Goal: Information Seeking & Learning: Learn about a topic

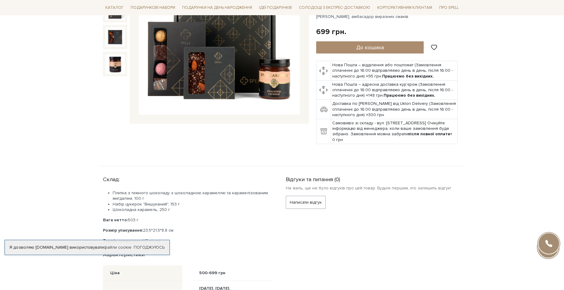
scroll to position [182, 0]
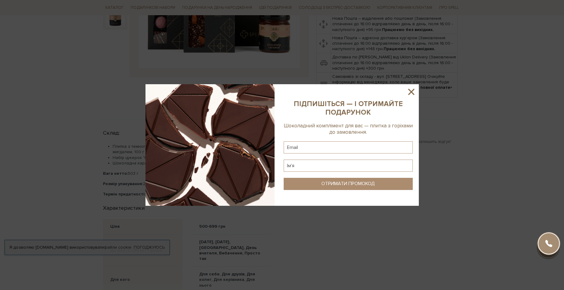
click at [411, 92] on icon at bounding box center [411, 92] width 6 height 6
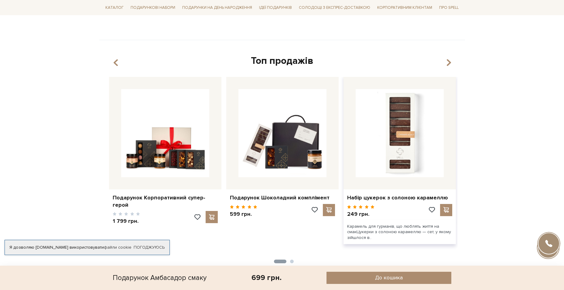
scroll to position [517, 0]
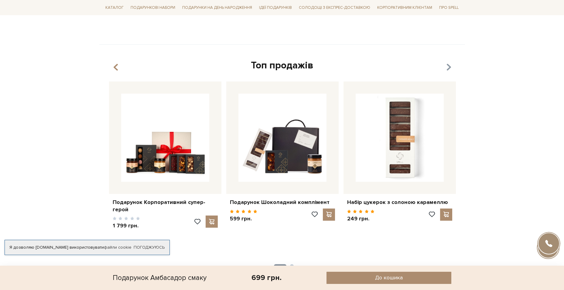
click at [449, 62] on icon "button" at bounding box center [448, 67] width 5 height 10
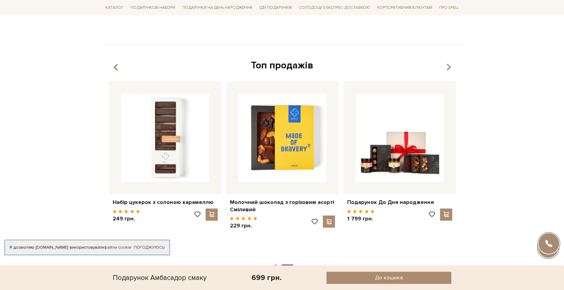
click at [449, 62] on icon "button" at bounding box center [448, 67] width 5 height 10
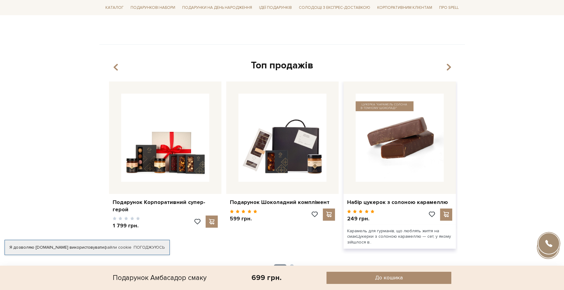
click at [399, 129] on img at bounding box center [400, 138] width 88 height 88
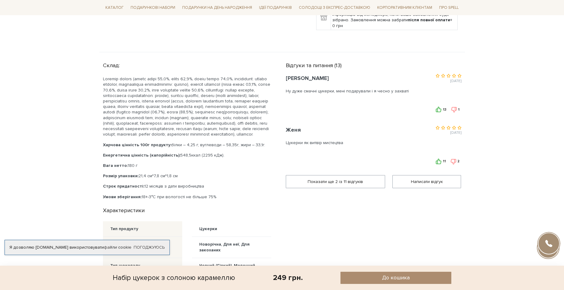
scroll to position [273, 0]
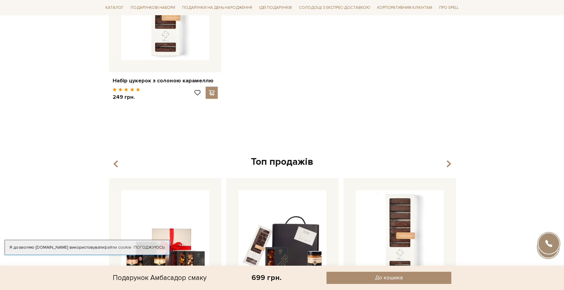
scroll to position [760, 0]
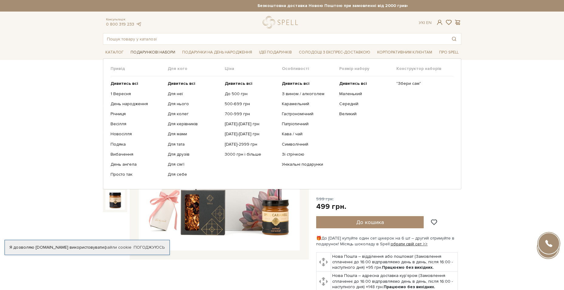
click at [164, 52] on span "Подарункові набори" at bounding box center [153, 52] width 50 height 9
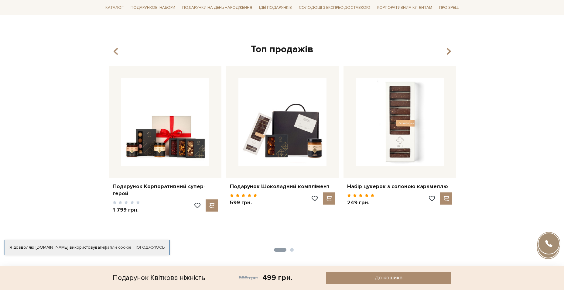
scroll to position [638, 0]
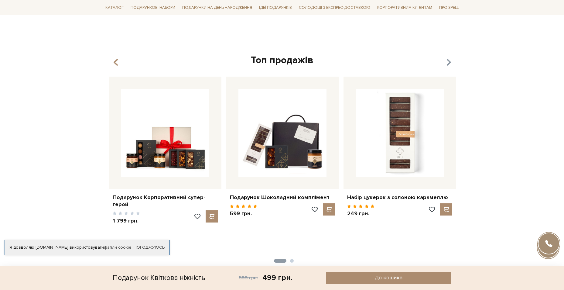
click at [448, 57] on icon "button" at bounding box center [448, 62] width 5 height 10
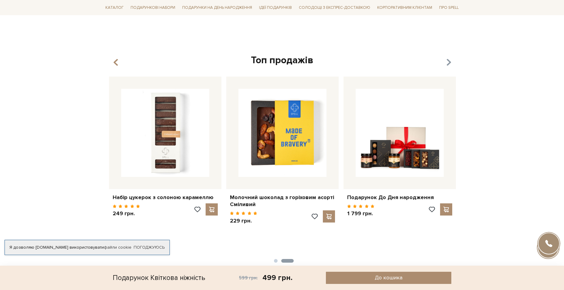
click at [448, 57] on icon "button" at bounding box center [448, 62] width 5 height 10
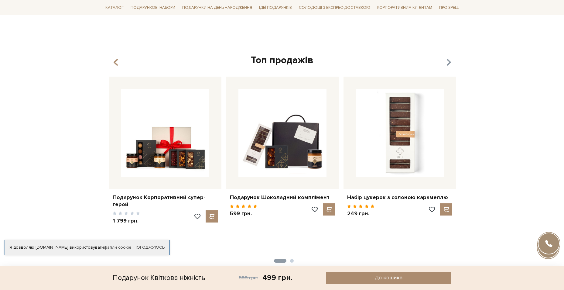
click at [448, 57] on icon "button" at bounding box center [448, 62] width 5 height 10
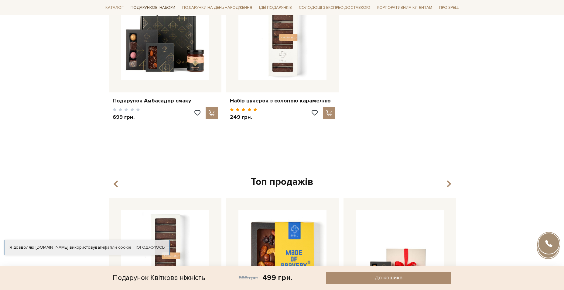
scroll to position [456, 0]
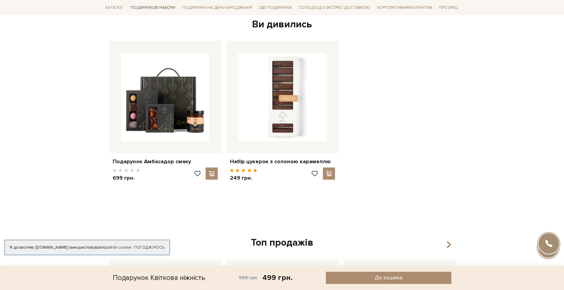
click at [138, 6] on span "Подарункові набори" at bounding box center [153, 7] width 50 height 9
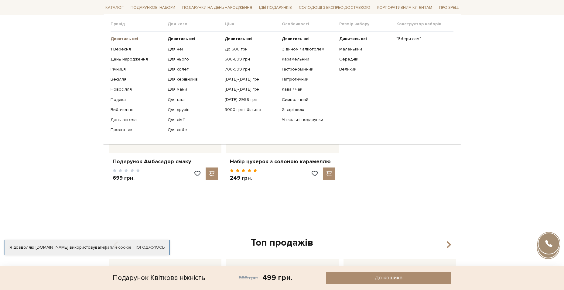
click at [119, 39] on b "Дивитись всі" at bounding box center [125, 38] width 28 height 5
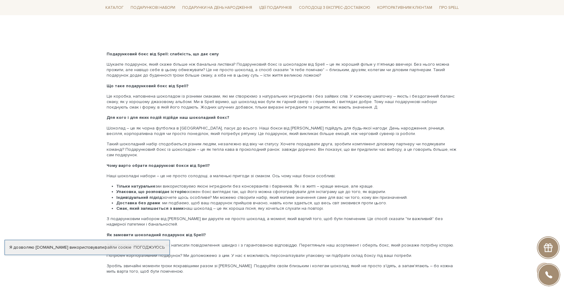
scroll to position [1124, 0]
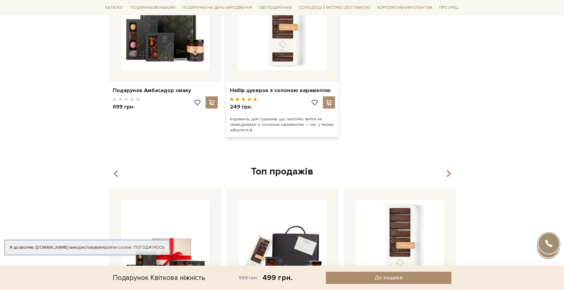
scroll to position [608, 0]
